Goal: Navigation & Orientation: Find specific page/section

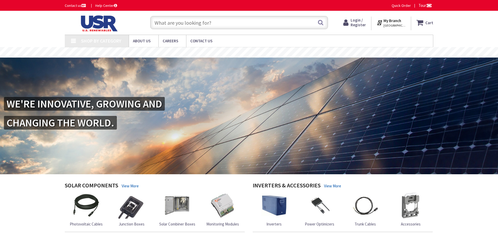
type input "[GEOGRAPHIC_DATA], [GEOGRAPHIC_DATA], [GEOGRAPHIC_DATA] 90068, [GEOGRAPHIC_DATA]"
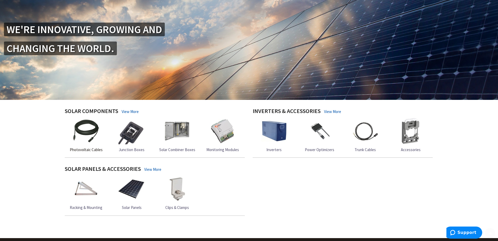
scroll to position [80, 0]
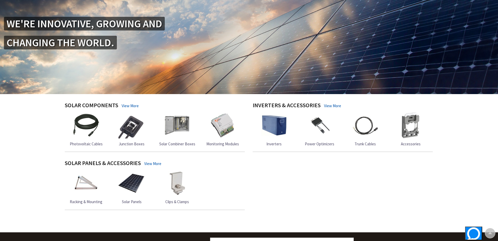
click at [131, 183] on img at bounding box center [131, 183] width 26 height 26
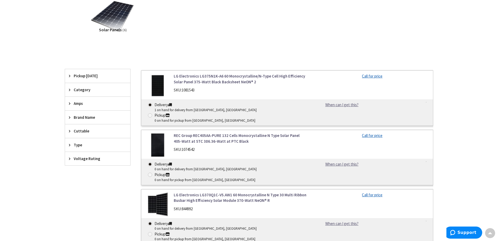
scroll to position [48, 0]
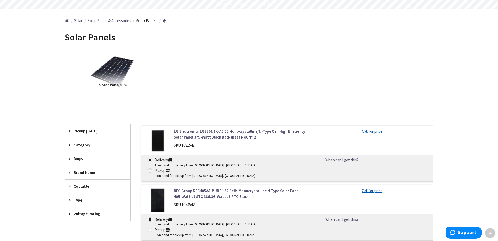
click at [71, 173] on icon at bounding box center [71, 173] width 4 height 4
